Goal: Communication & Community: Answer question/provide support

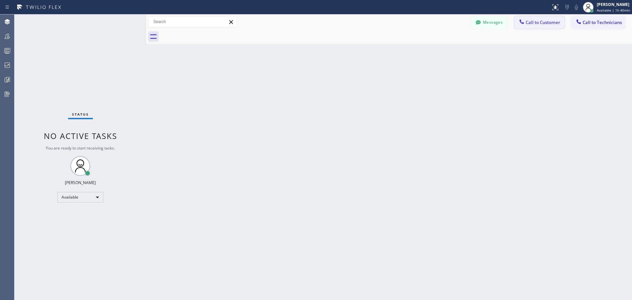
click at [543, 22] on span "Call to Customer" at bounding box center [543, 22] width 35 height 6
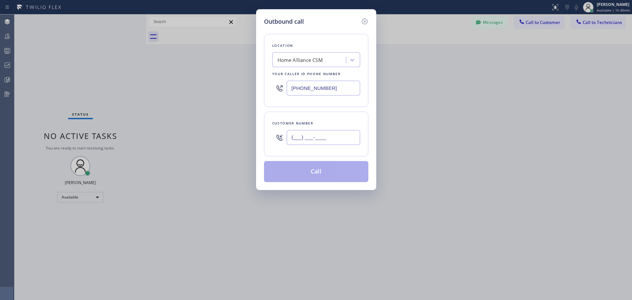
click at [341, 134] on input "(___) ___-____" at bounding box center [323, 137] width 73 height 15
paste input "310) 391-9671"
type input "[PHONE_NUMBER]"
click at [328, 166] on button "Call" at bounding box center [316, 171] width 104 height 21
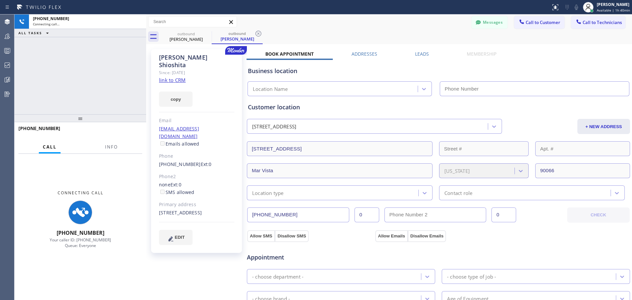
type input "[PHONE_NUMBER]"
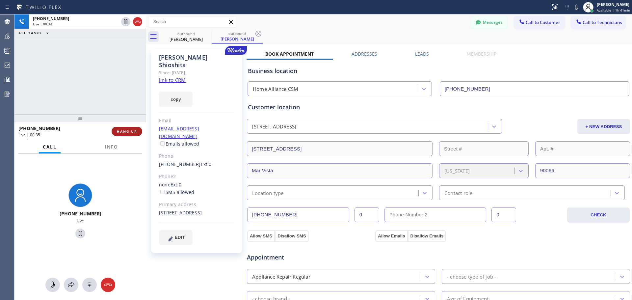
click at [132, 132] on span "HANG UP" at bounding box center [127, 131] width 20 height 5
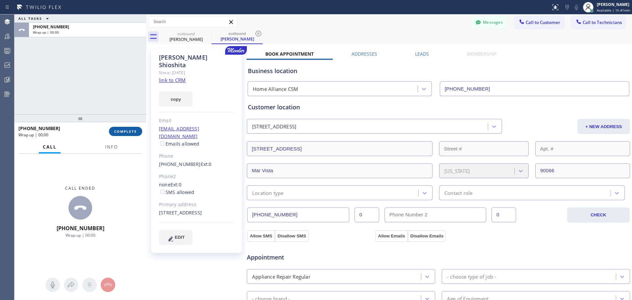
click at [130, 131] on span "COMPLETE" at bounding box center [125, 131] width 23 height 5
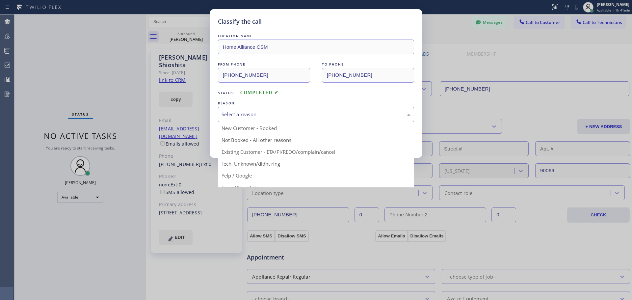
click at [269, 116] on div "Select a reason" at bounding box center [316, 115] width 189 height 8
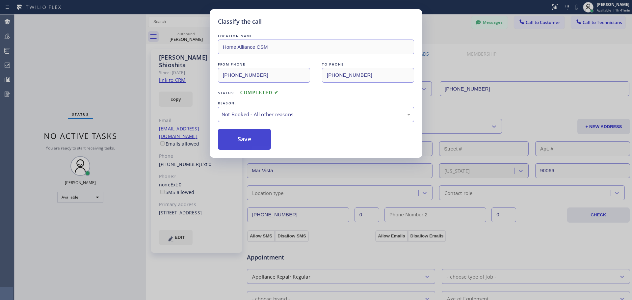
click at [256, 144] on button "Save" at bounding box center [244, 139] width 53 height 21
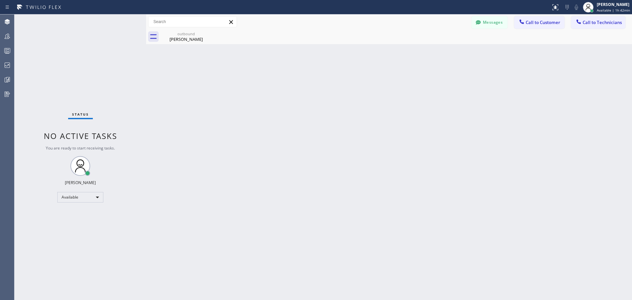
drag, startPoint x: 533, startPoint y: 20, endPoint x: 518, endPoint y: 31, distance: 18.6
click at [532, 21] on span "Call to Customer" at bounding box center [543, 22] width 35 height 6
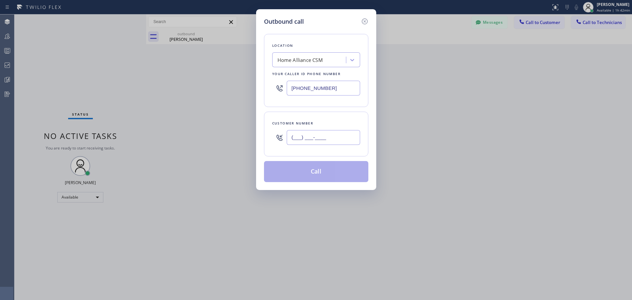
click at [326, 135] on input "(___) ___-____" at bounding box center [323, 137] width 73 height 15
paste input "303) 250-4672"
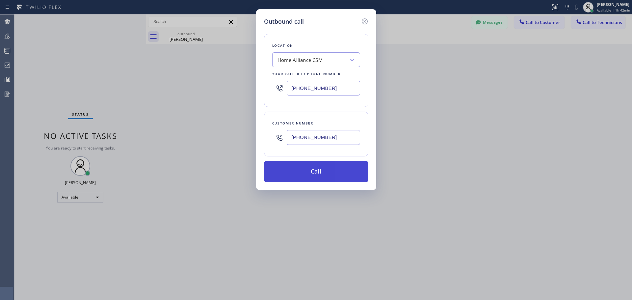
type input "[PHONE_NUMBER]"
click at [325, 167] on button "Call" at bounding box center [316, 171] width 104 height 21
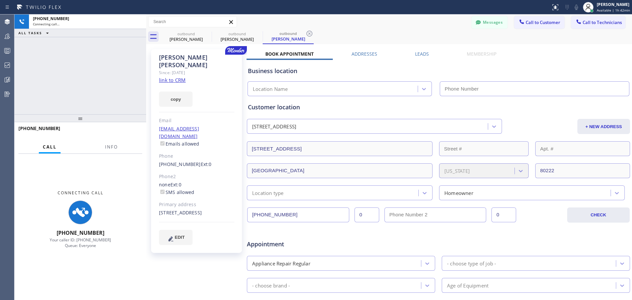
type input "[PHONE_NUMBER]"
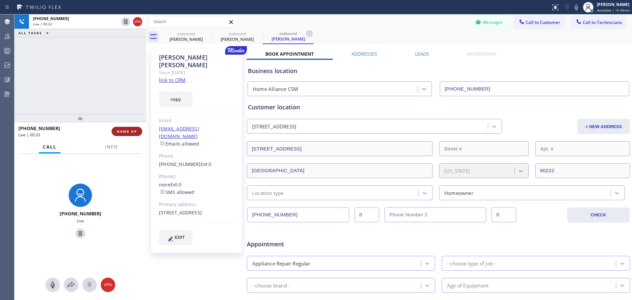
click at [129, 132] on span "HANG UP" at bounding box center [127, 131] width 20 height 5
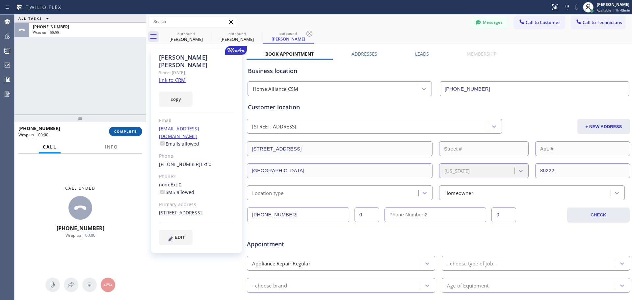
click at [128, 128] on button "COMPLETE" at bounding box center [125, 131] width 33 height 9
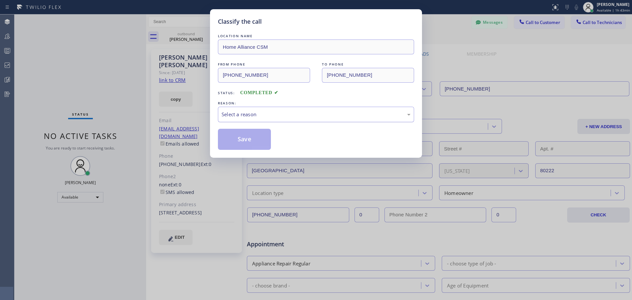
click at [304, 113] on div "Select a reason" at bounding box center [316, 115] width 189 height 8
click at [243, 141] on button "Save" at bounding box center [244, 139] width 53 height 21
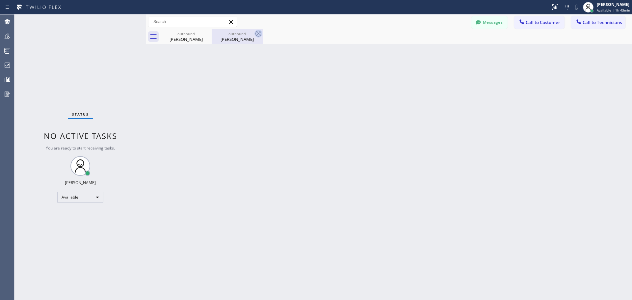
click at [258, 31] on icon at bounding box center [258, 34] width 6 height 6
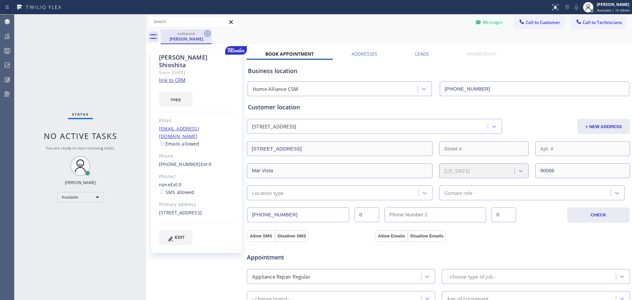
click at [207, 36] on icon at bounding box center [207, 34] width 8 height 8
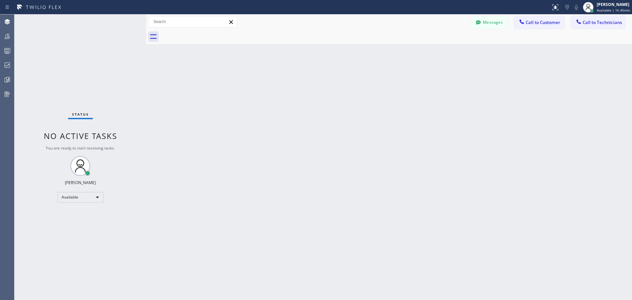
click at [524, 13] on div "Status report No issues detected If you experience an issue, please download th…" at bounding box center [316, 7] width 632 height 14
click at [533, 20] on span "Call to Customer" at bounding box center [543, 22] width 35 height 6
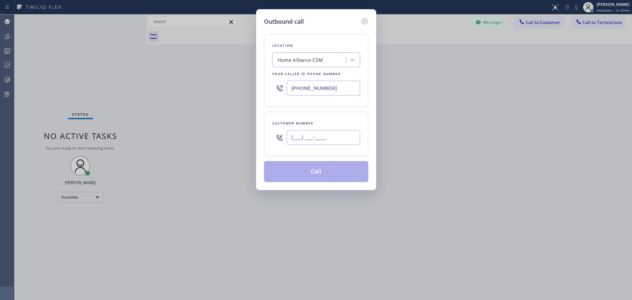
click at [327, 134] on input "(___) ___-____" at bounding box center [323, 137] width 73 height 15
paste input "310) 826-3350"
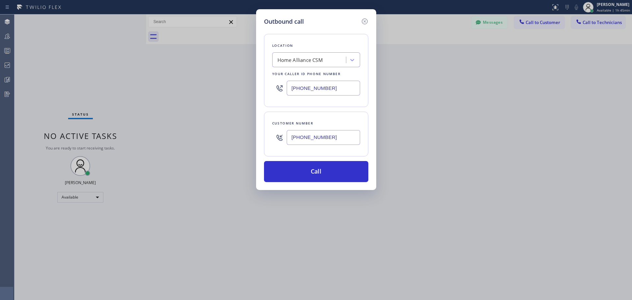
type input "[PHONE_NUMBER]"
click at [318, 172] on button "Call" at bounding box center [316, 171] width 104 height 21
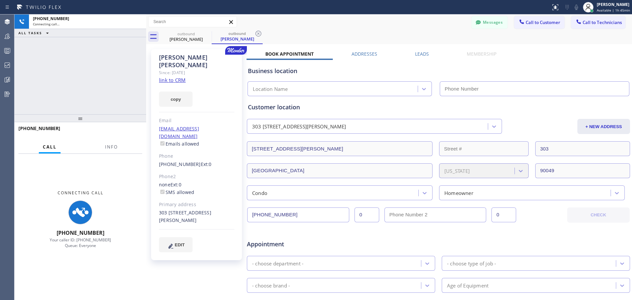
type input "[PHONE_NUMBER]"
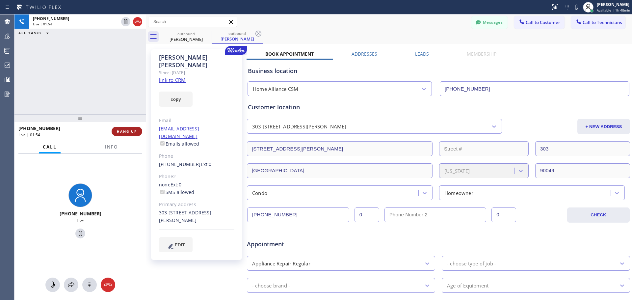
click at [126, 132] on span "HANG UP" at bounding box center [127, 131] width 20 height 5
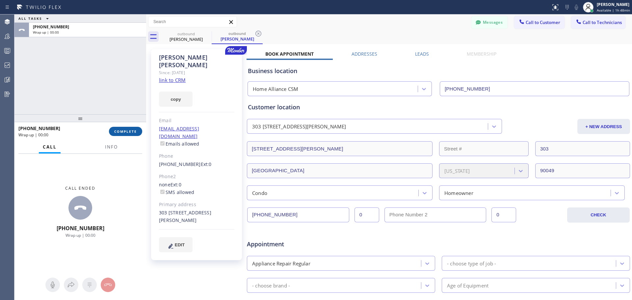
click at [120, 129] on button "COMPLETE" at bounding box center [125, 131] width 33 height 9
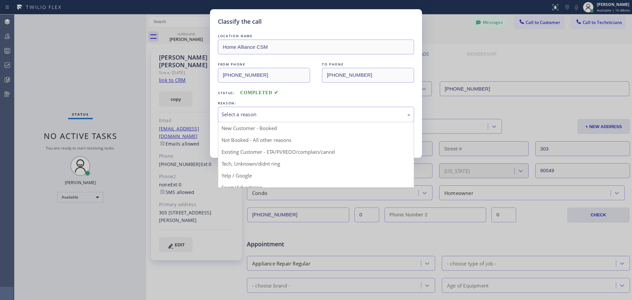
click at [291, 118] on div "Select a reason" at bounding box center [316, 114] width 196 height 15
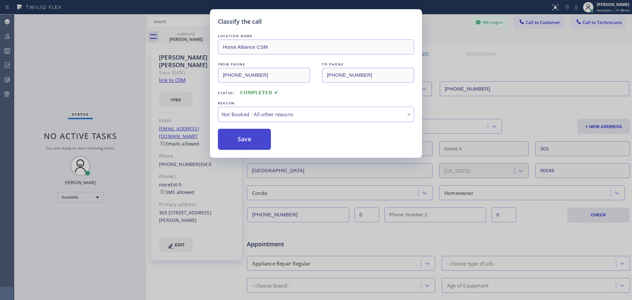
click at [240, 146] on button "Save" at bounding box center [244, 139] width 53 height 21
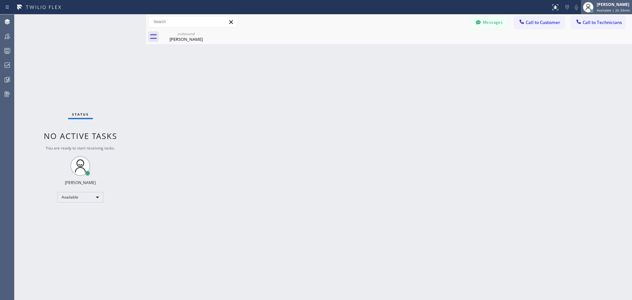
click at [608, 10] on span "Available | 2h 33min" at bounding box center [613, 10] width 33 height 5
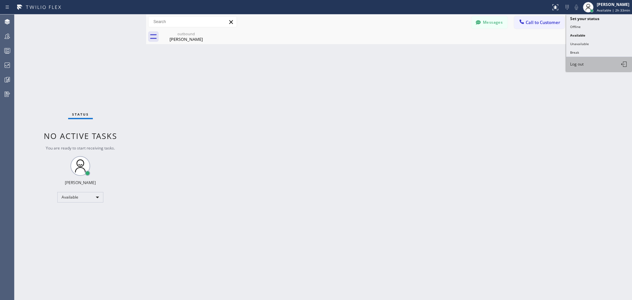
click at [599, 65] on button "Log out" at bounding box center [599, 64] width 66 height 14
